Goal: Information Seeking & Learning: Learn about a topic

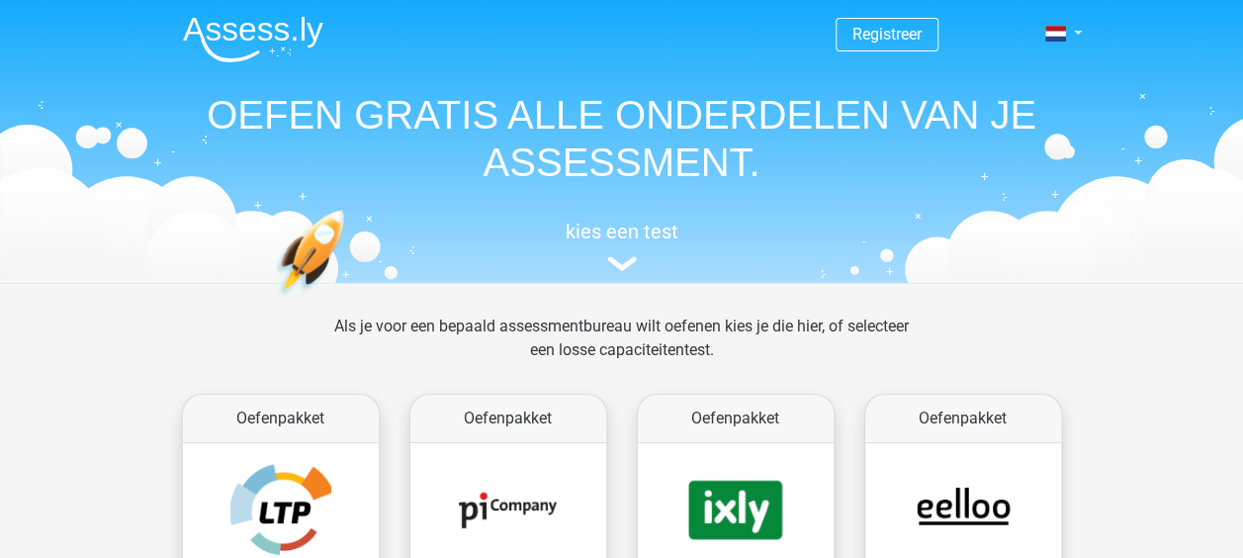
click at [623, 267] on img at bounding box center [622, 263] width 30 height 15
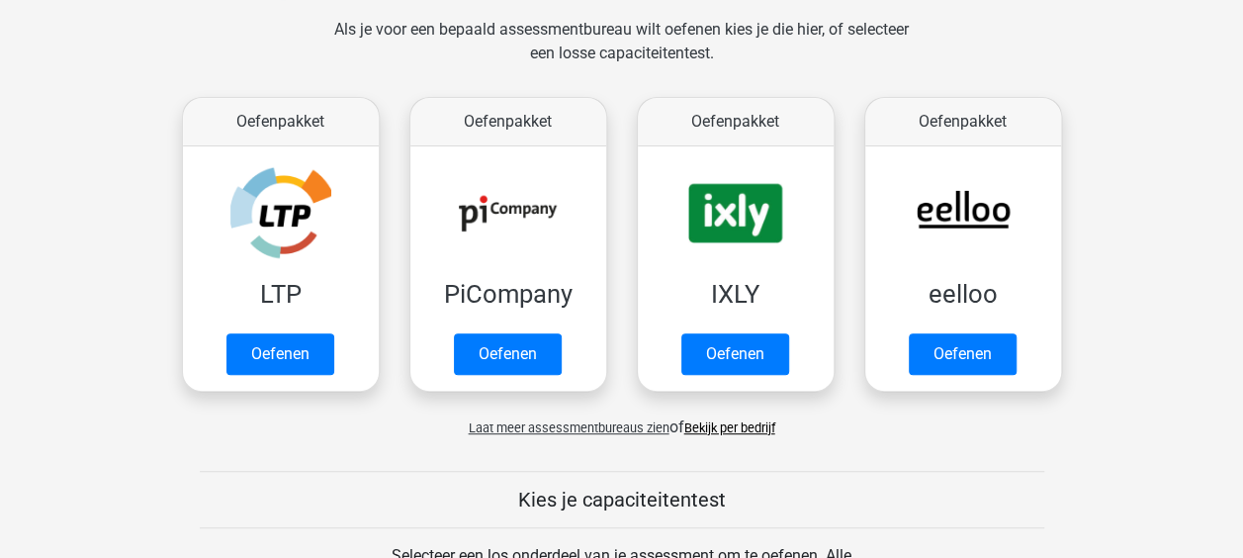
scroll to position [73, 0]
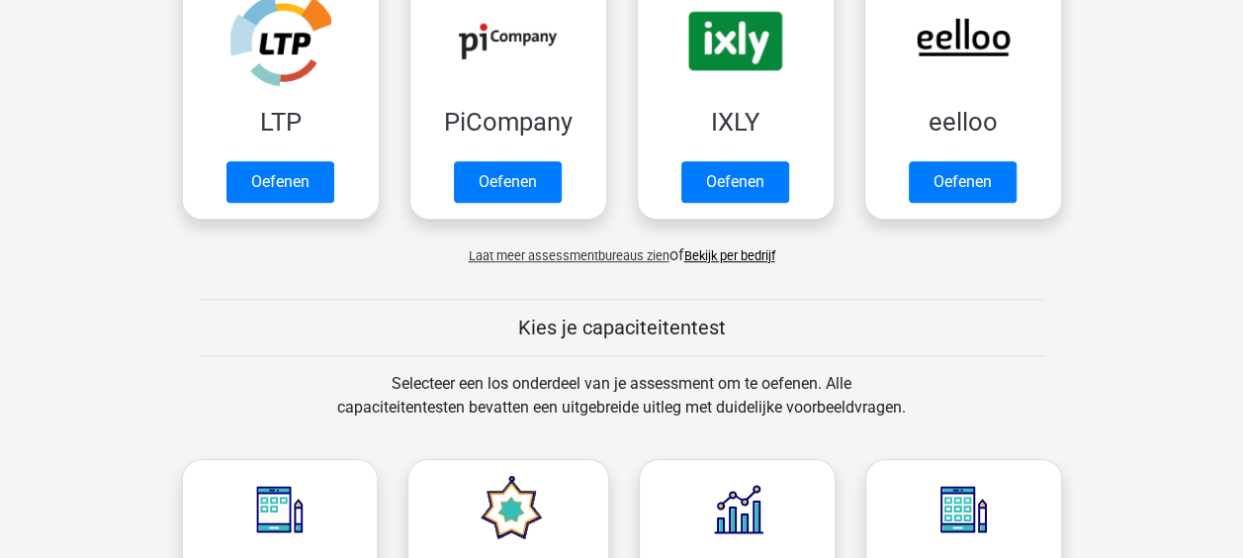
scroll to position [765, 0]
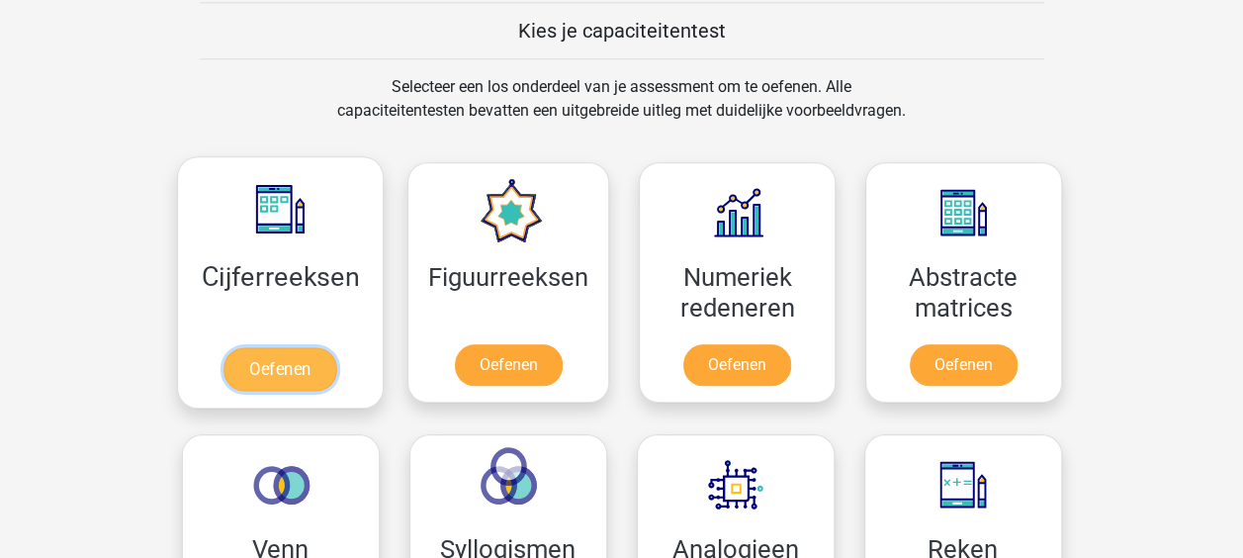
click at [311, 347] on link "Oefenen" at bounding box center [279, 369] width 113 height 44
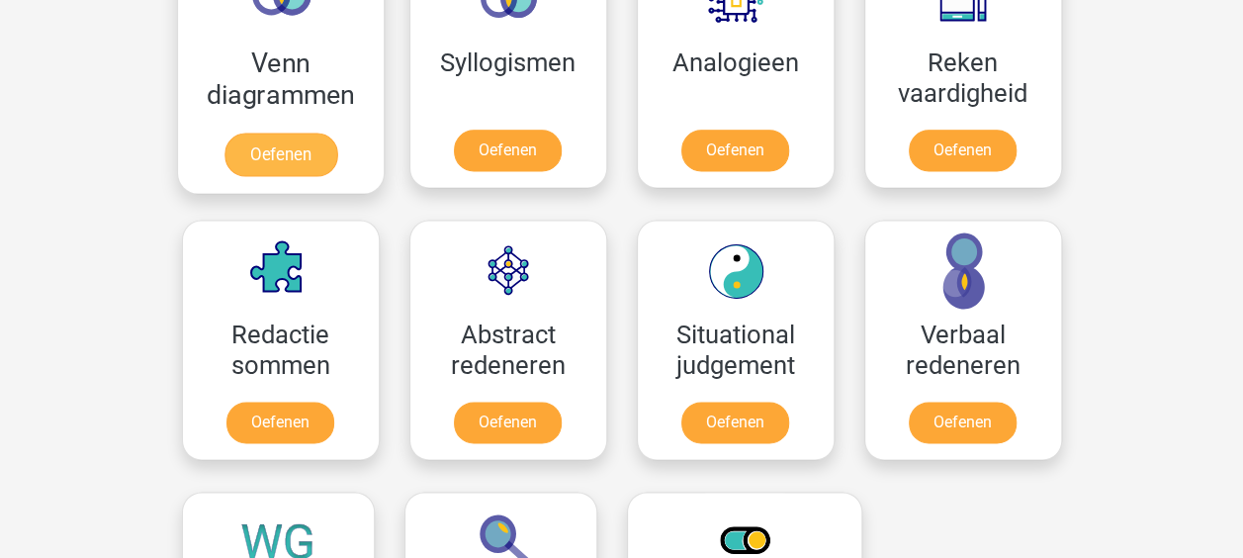
scroll to position [1161, 0]
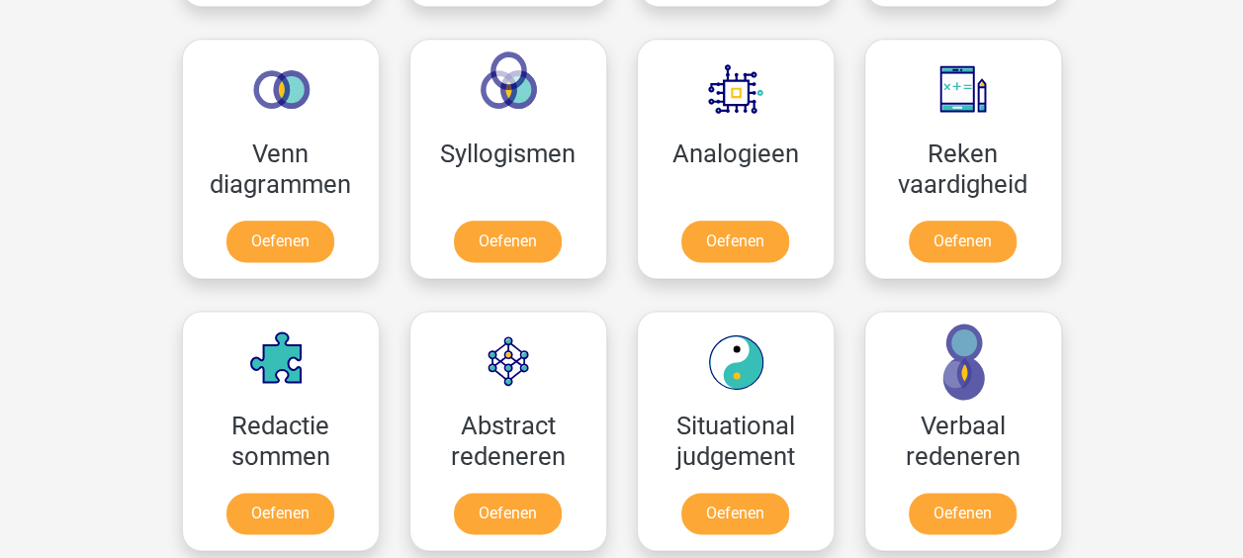
click at [1158, 131] on div "Registreer Nederlands English" at bounding box center [621, 407] width 1243 height 3136
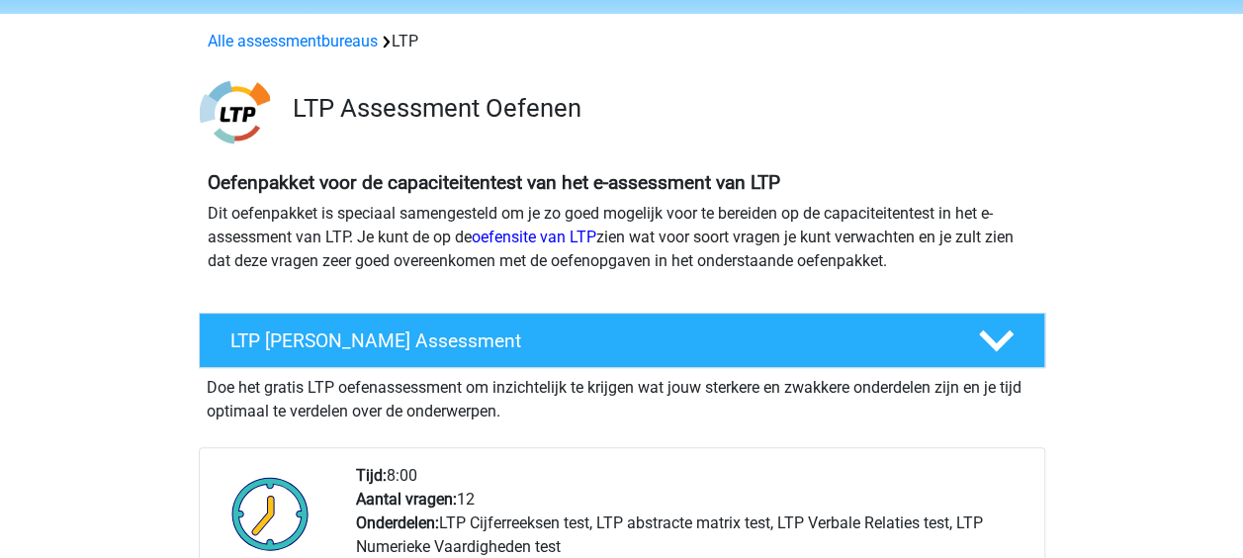
scroll to position [99, 0]
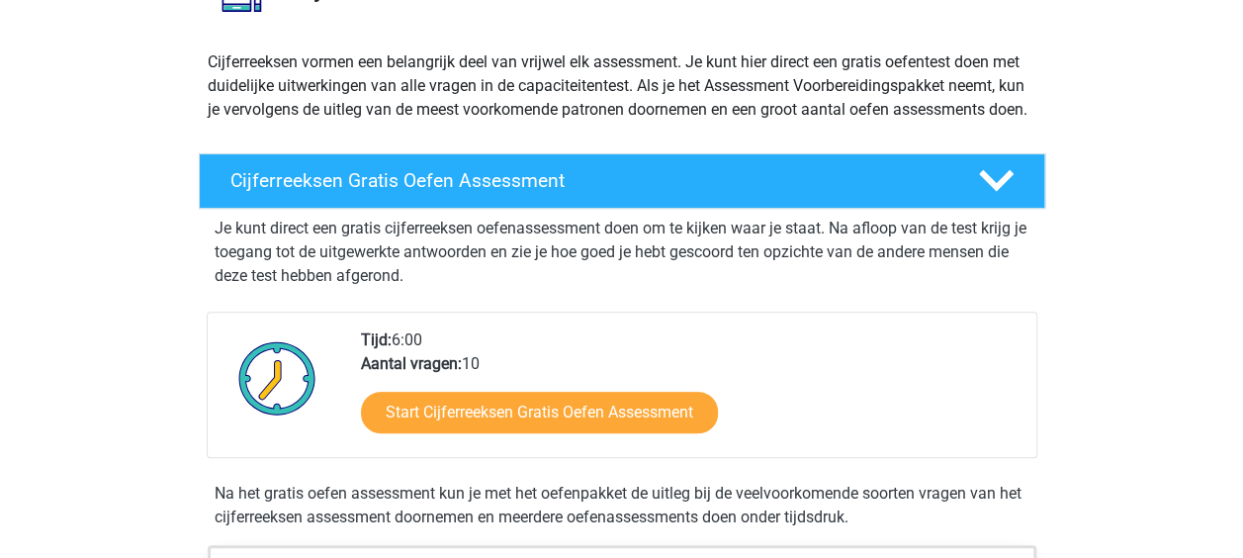
scroll to position [198, 0]
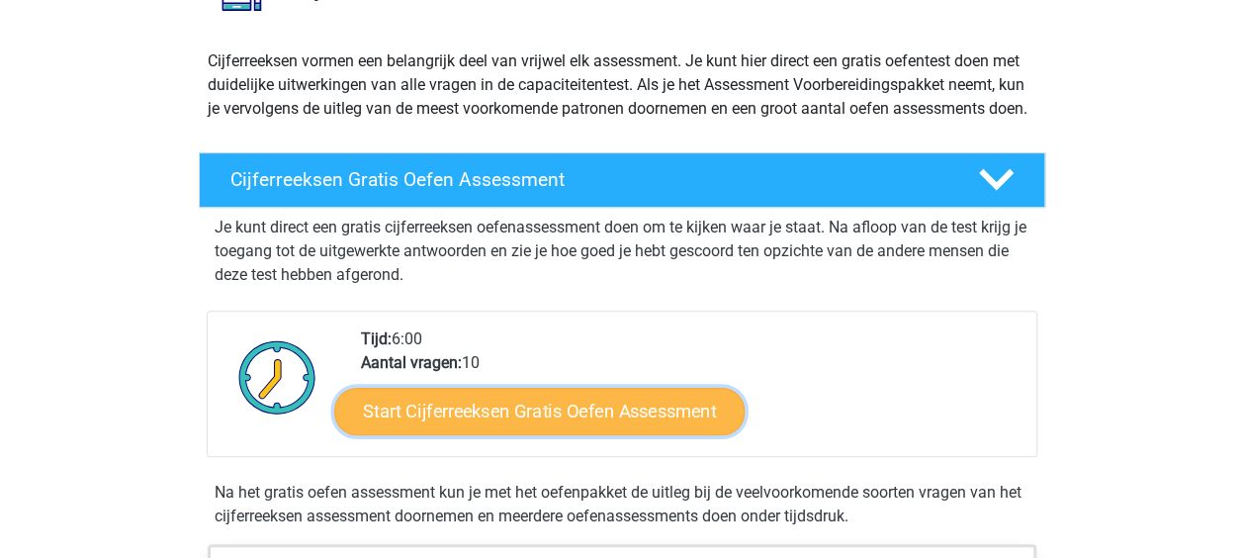
click at [503, 434] on link "Start Cijferreeksen Gratis Oefen Assessment" at bounding box center [539, 410] width 410 height 47
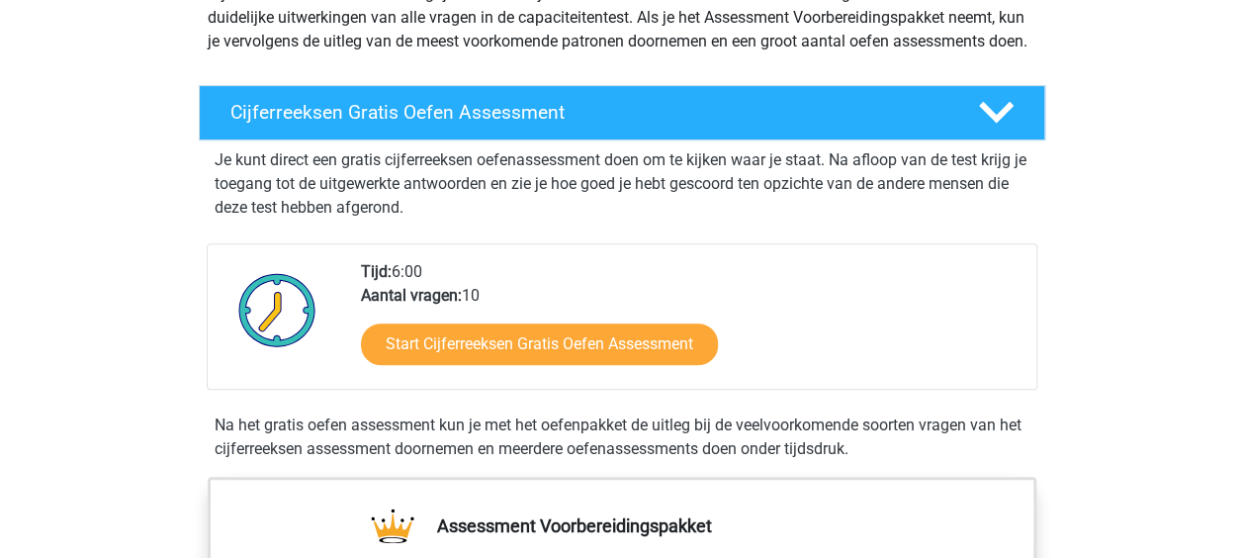
scroll to position [297, 0]
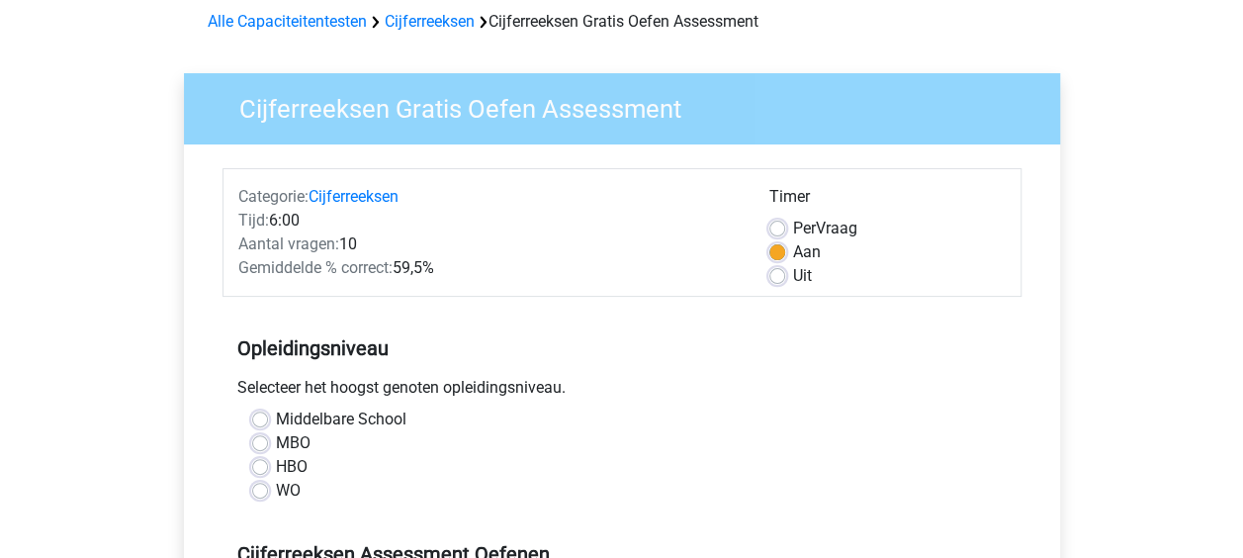
scroll to position [198, 0]
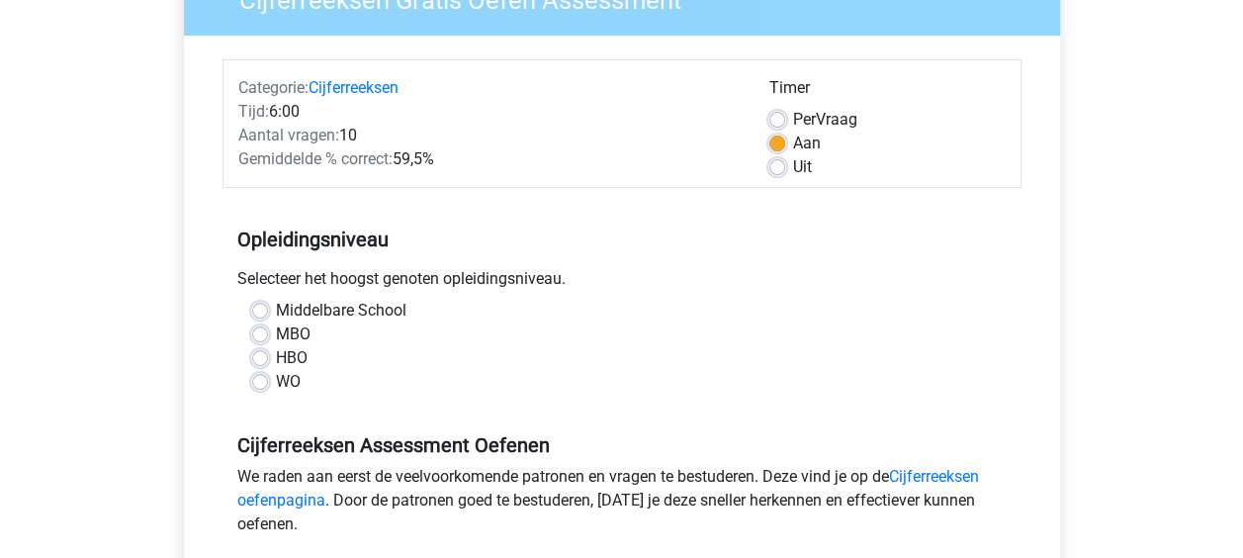
click at [284, 361] on label "HBO" at bounding box center [292, 358] width 32 height 24
click at [268, 361] on input "HBO" at bounding box center [260, 356] width 16 height 20
radio input "true"
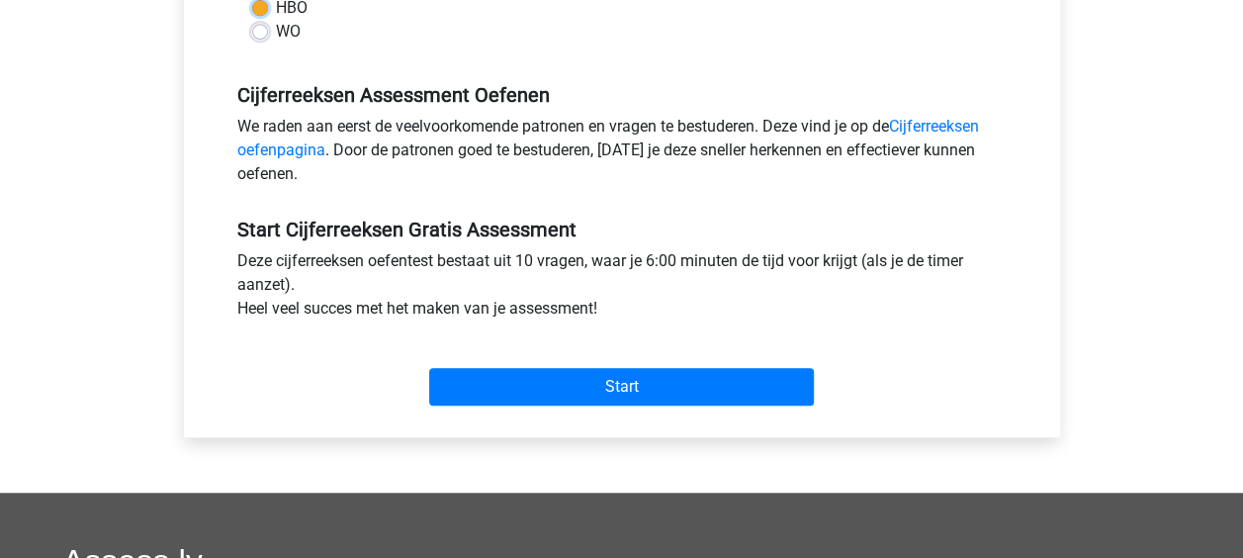
scroll to position [593, 0]
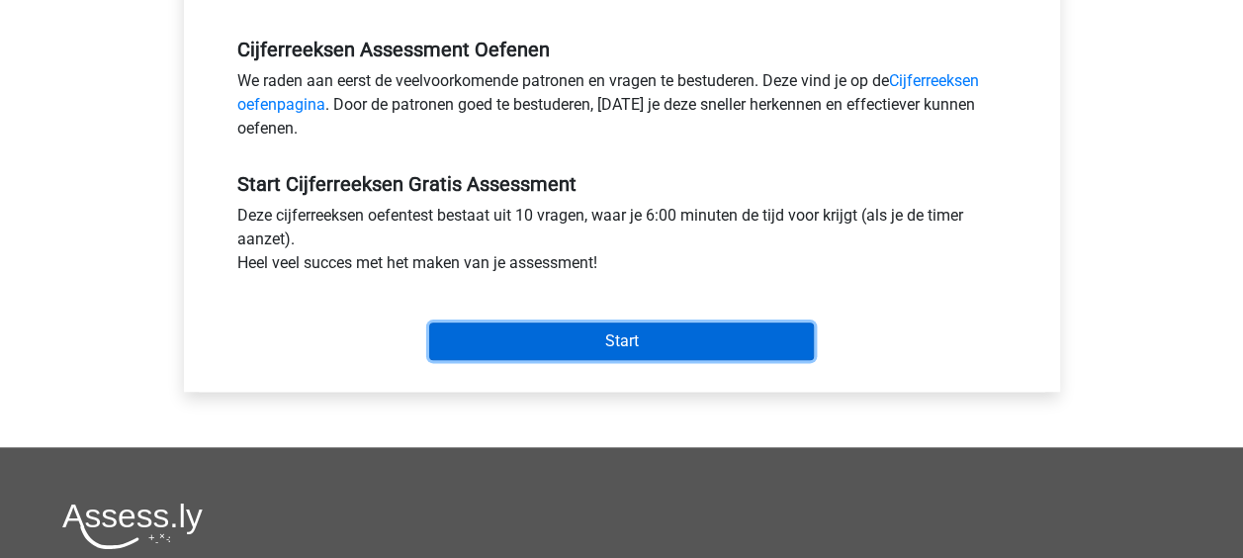
click at [595, 346] on input "Start" at bounding box center [621, 341] width 385 height 38
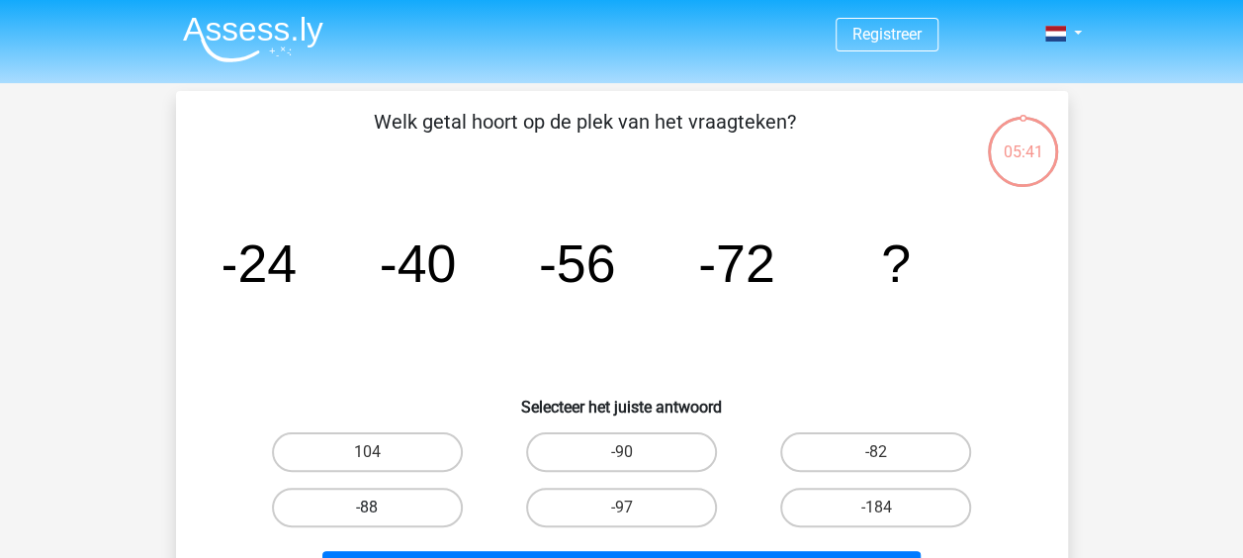
click at [411, 510] on label "-88" at bounding box center [367, 507] width 191 height 40
click at [380, 510] on input "-88" at bounding box center [373, 513] width 13 height 13
radio input "true"
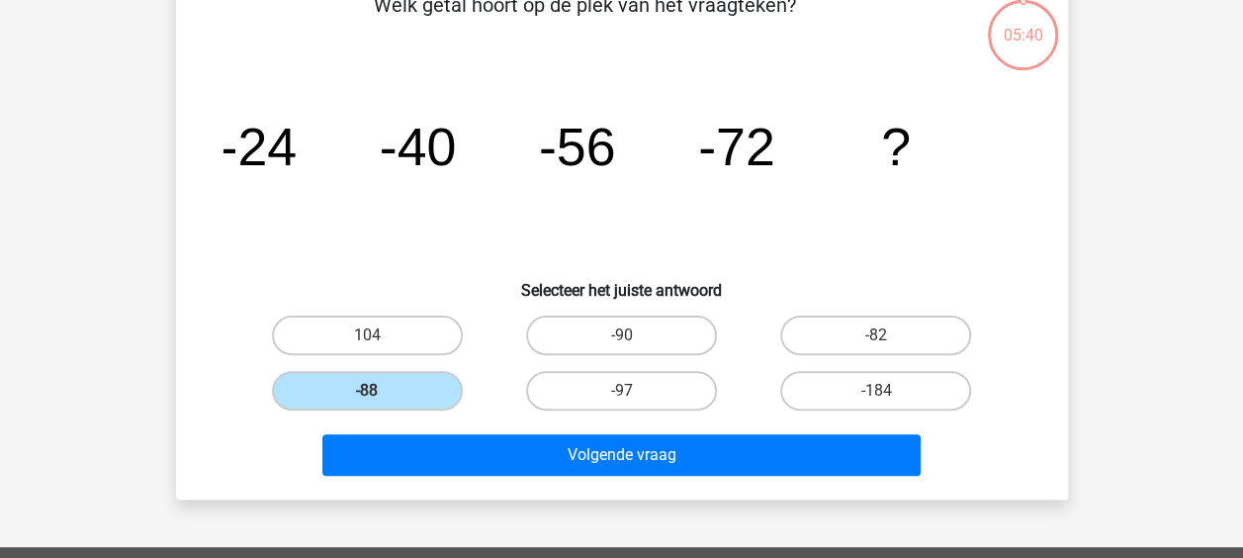
scroll to position [198, 0]
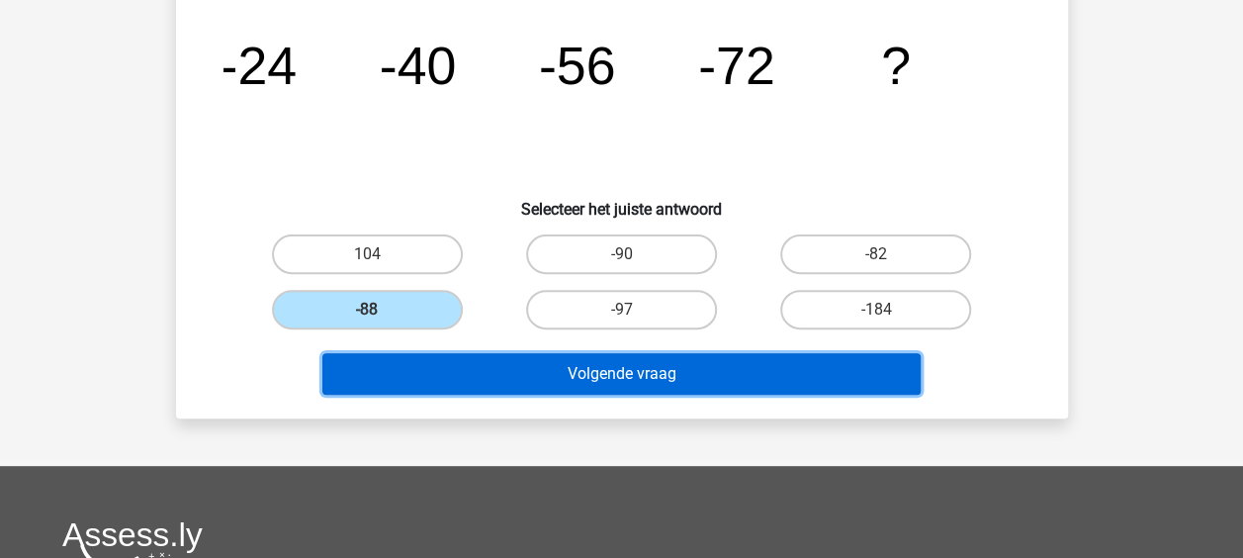
click at [627, 369] on button "Volgende vraag" at bounding box center [621, 374] width 598 height 42
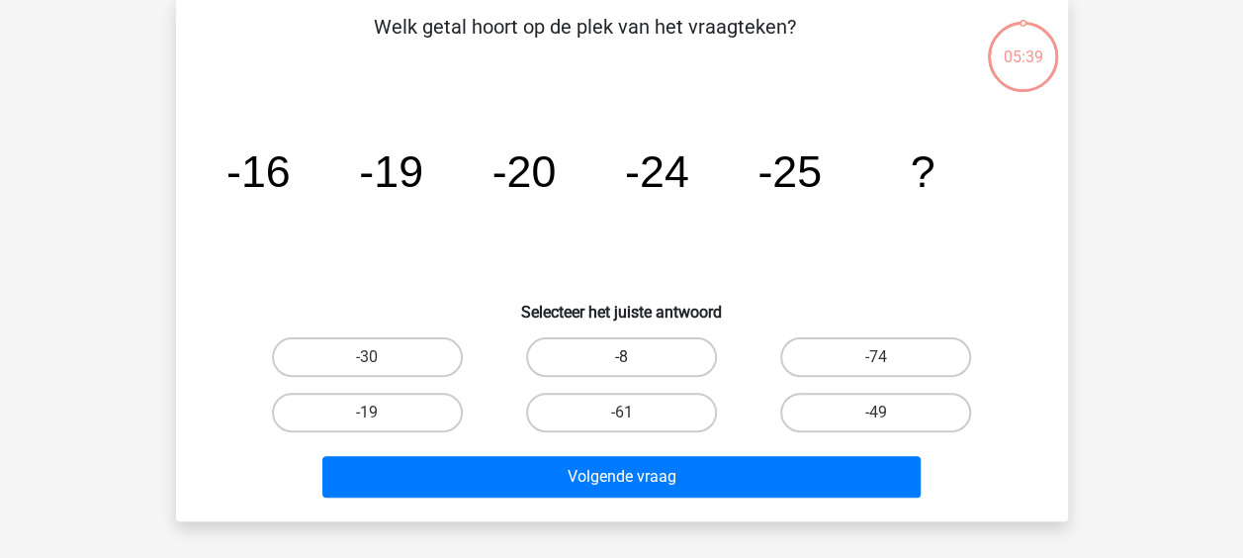
scroll to position [91, 0]
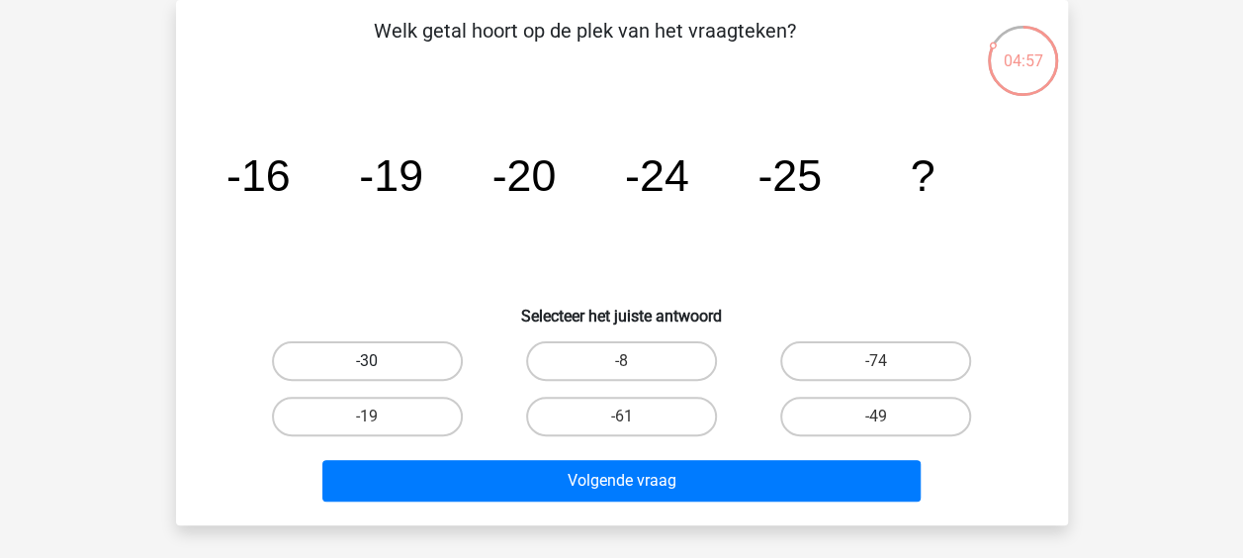
click at [396, 357] on label "-30" at bounding box center [367, 361] width 191 height 40
click at [380, 361] on input "-30" at bounding box center [373, 367] width 13 height 13
radio input "true"
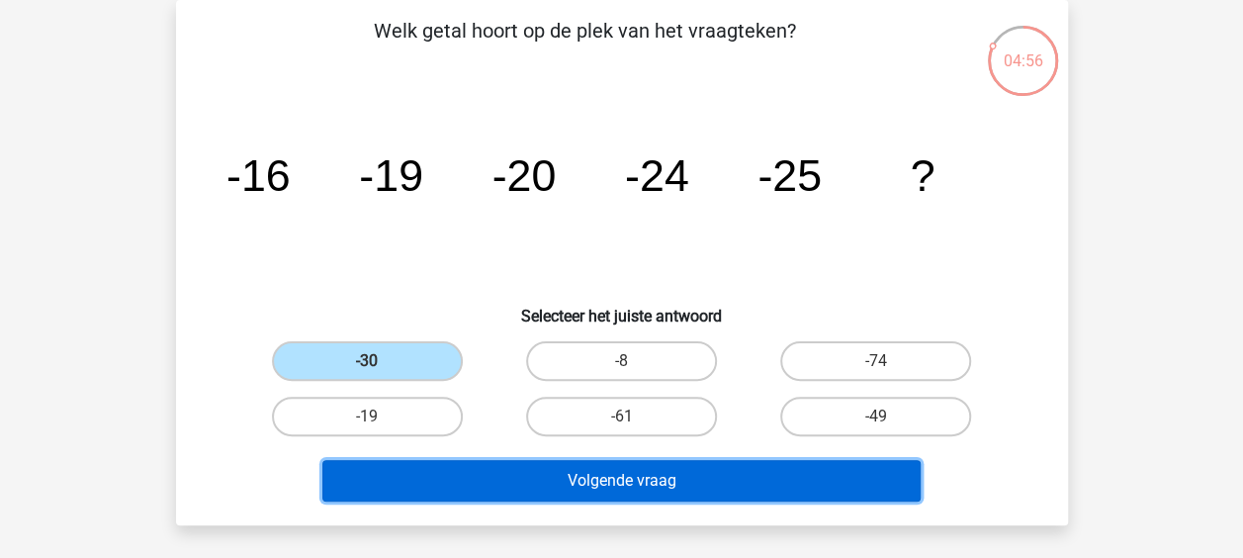
click at [486, 471] on button "Volgende vraag" at bounding box center [621, 481] width 598 height 42
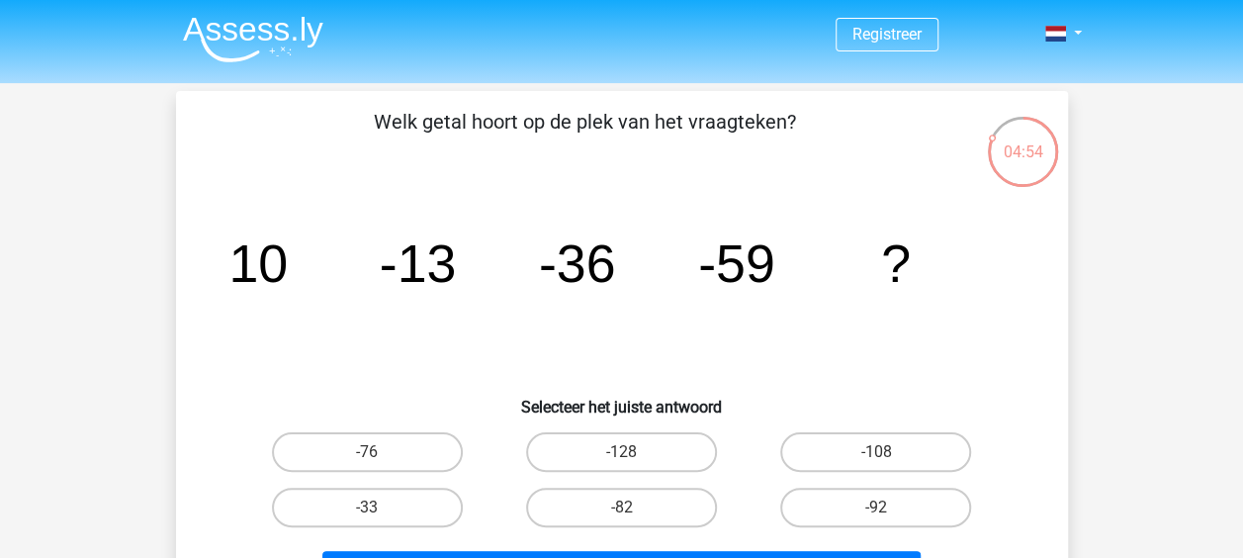
scroll to position [0, 0]
click at [672, 513] on label "-82" at bounding box center [621, 507] width 191 height 40
click at [634, 513] on input "-82" at bounding box center [627, 513] width 13 height 13
radio input "true"
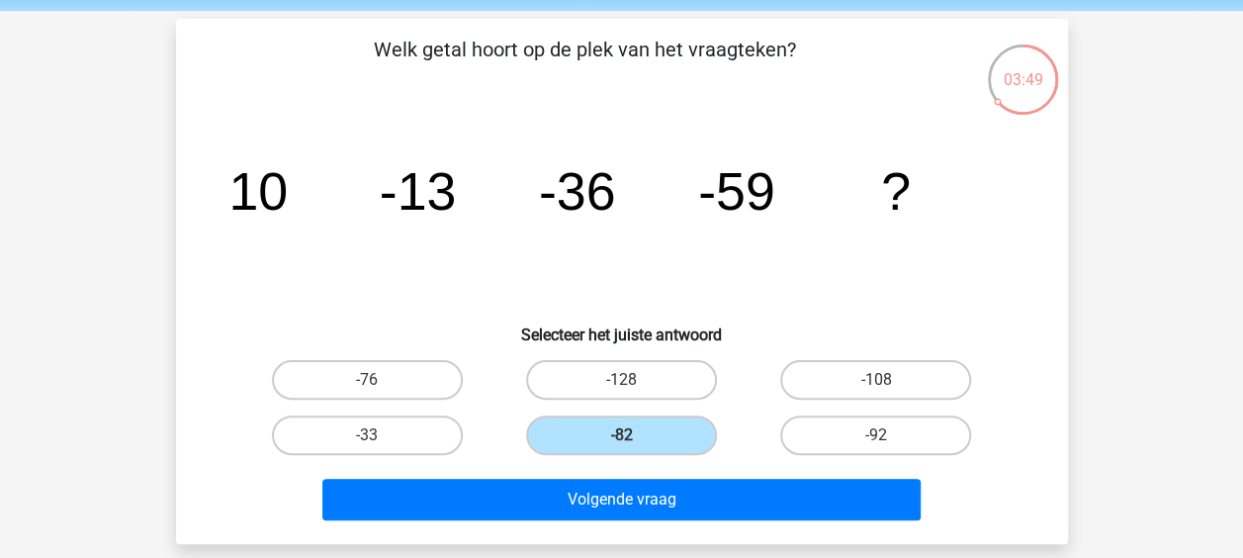
scroll to position [99, 0]
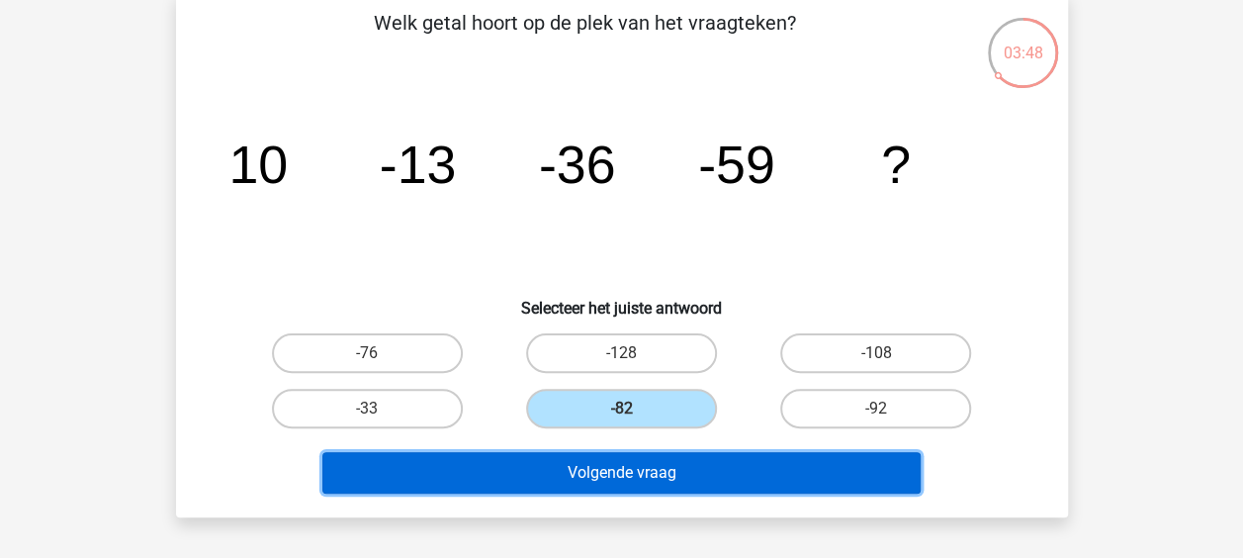
click at [685, 487] on button "Volgende vraag" at bounding box center [621, 473] width 598 height 42
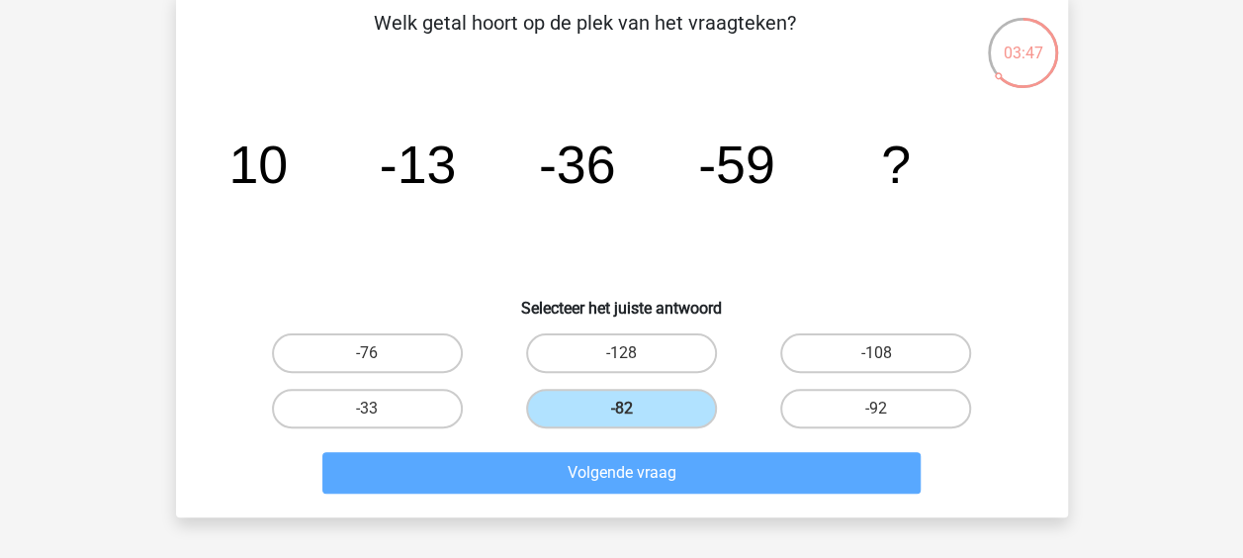
scroll to position [91, 0]
